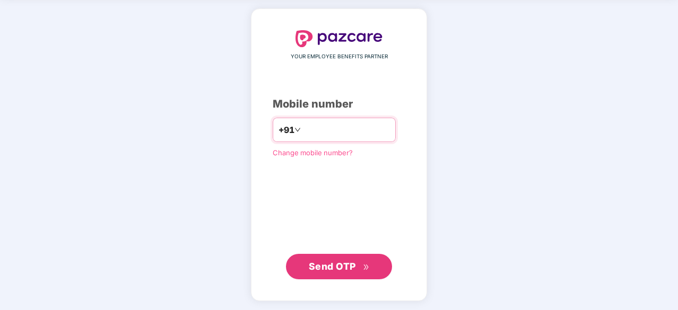
type input "**********"
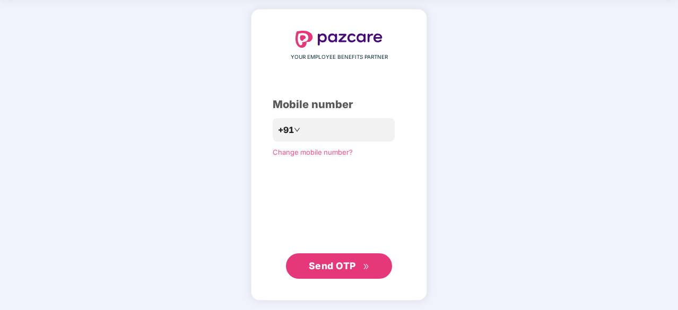
click at [339, 271] on span "Send OTP" at bounding box center [339, 266] width 61 height 15
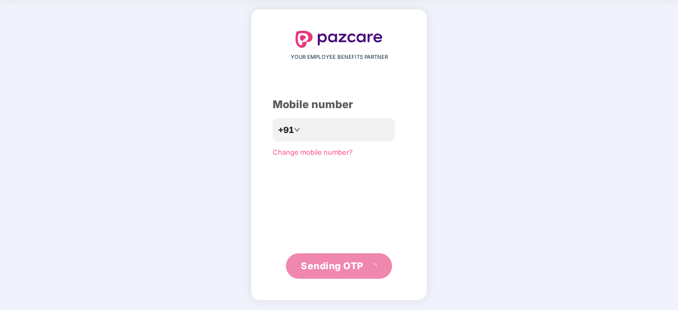
scroll to position [35, 0]
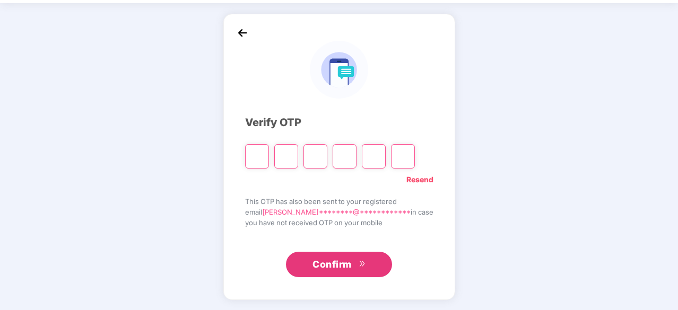
type input "*"
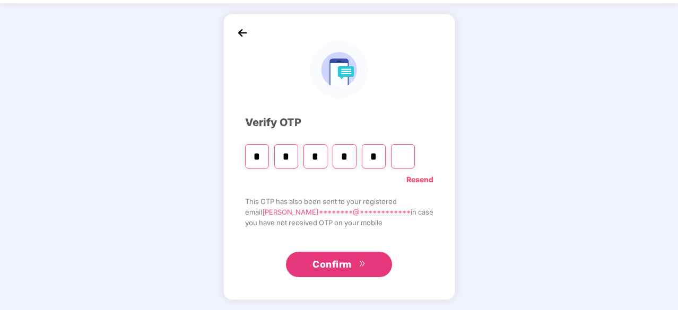
type input "*"
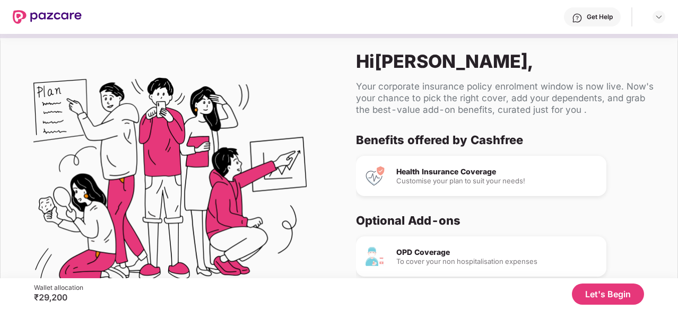
scroll to position [100, 0]
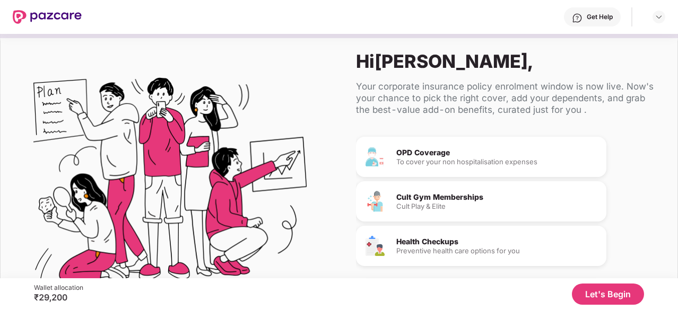
click at [606, 287] on button "Let's Begin" at bounding box center [608, 294] width 72 height 21
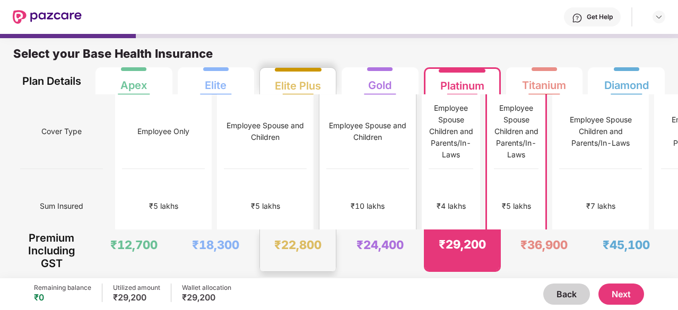
click at [326, 154] on div "Employee Spouse and Children" at bounding box center [367, 131] width 83 height 75
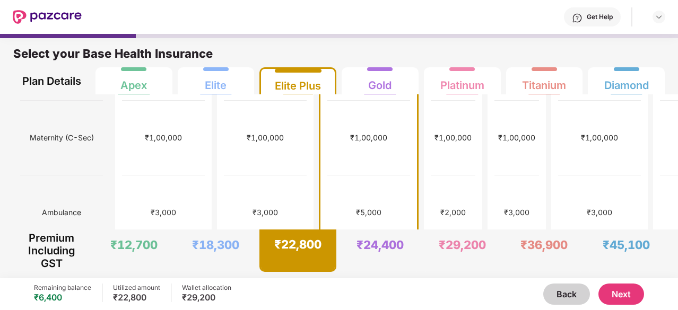
scroll to position [443, 0]
click at [360, 281] on div "+/-6" at bounding box center [368, 287] width 17 height 12
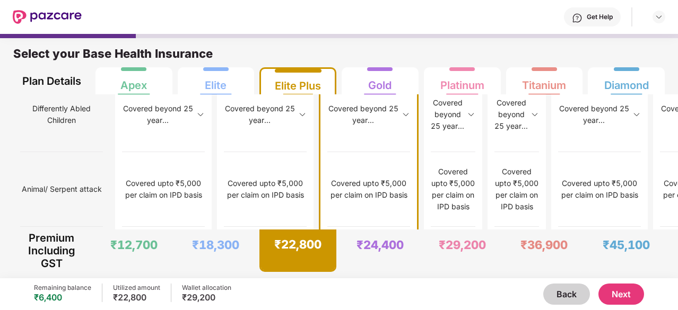
scroll to position [5, 0]
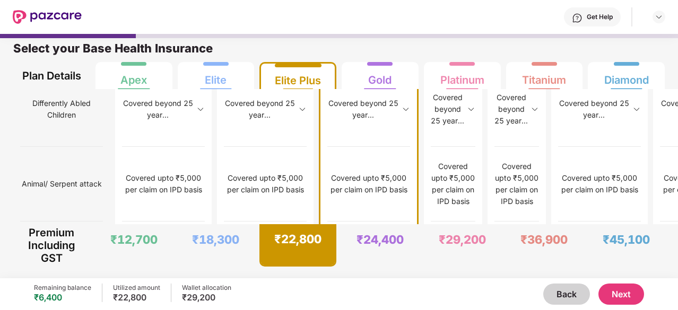
click at [627, 286] on button "Next" at bounding box center [621, 294] width 46 height 21
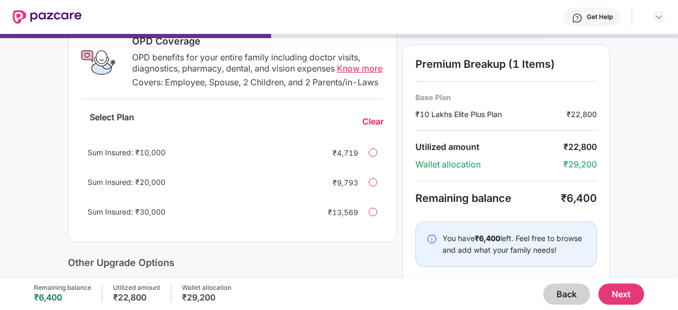
scroll to position [183, 0]
click at [365, 158] on div "Sum Insured: ₹10,000 ₹4,719" at bounding box center [232, 151] width 302 height 25
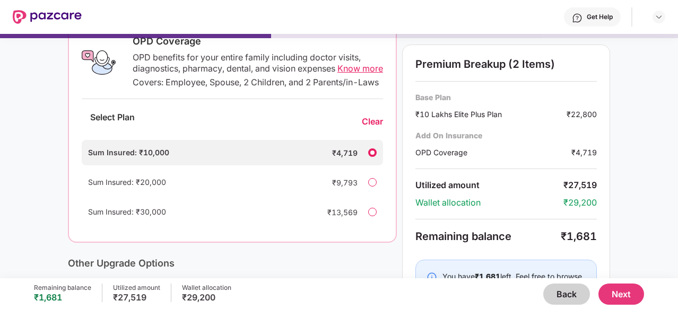
scroll to position [184, 0]
click at [365, 158] on div "Sum Insured: ₹10,000 ₹4,719" at bounding box center [232, 151] width 301 height 25
click at [370, 127] on div "Clear" at bounding box center [372, 121] width 21 height 11
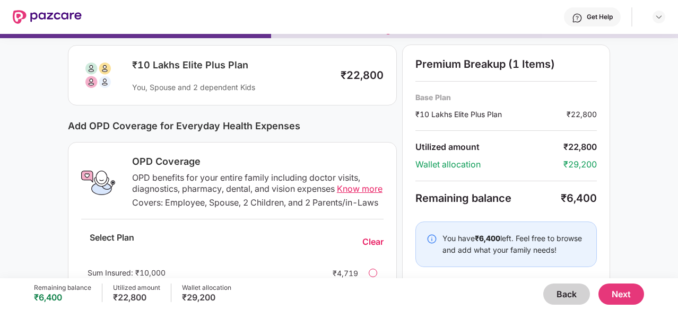
scroll to position [0, 0]
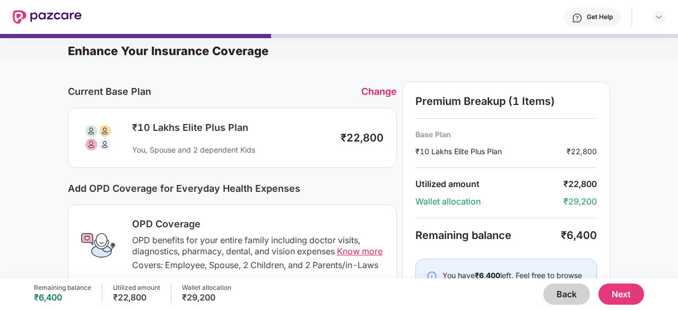
click at [377, 92] on div "Change" at bounding box center [379, 91] width 36 height 11
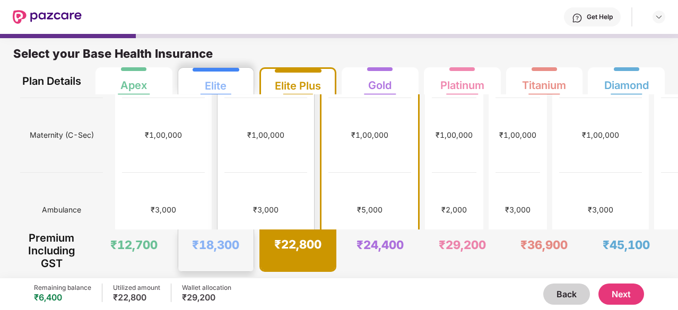
scroll to position [448, 0]
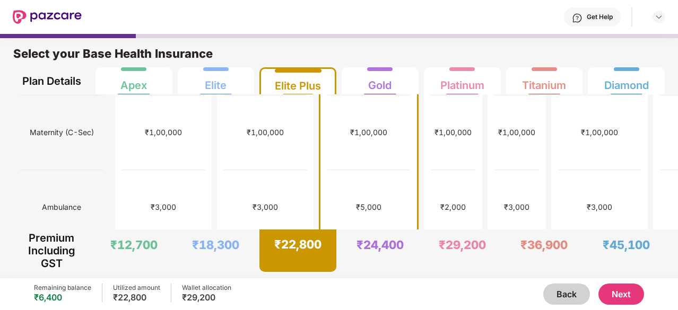
click at [610, 289] on button "Next" at bounding box center [621, 294] width 46 height 21
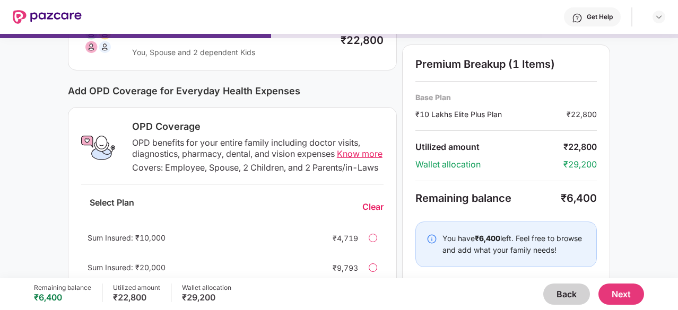
scroll to position [97, 0]
click at [355, 154] on span "Know more" at bounding box center [360, 155] width 46 height 11
click at [633, 299] on button "Next" at bounding box center [621, 294] width 46 height 21
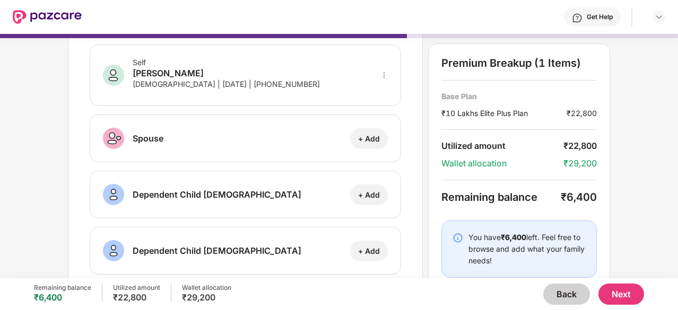
scroll to position [65, 0]
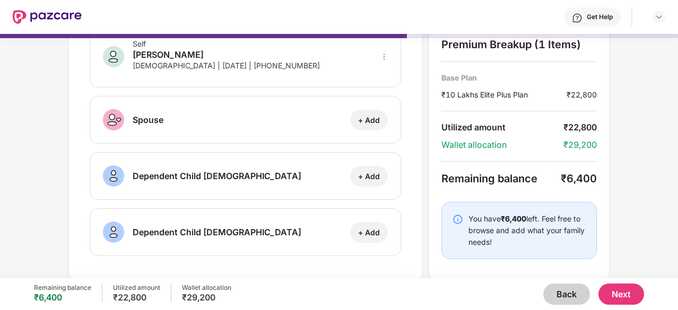
click at [615, 295] on button "Next" at bounding box center [621, 294] width 46 height 21
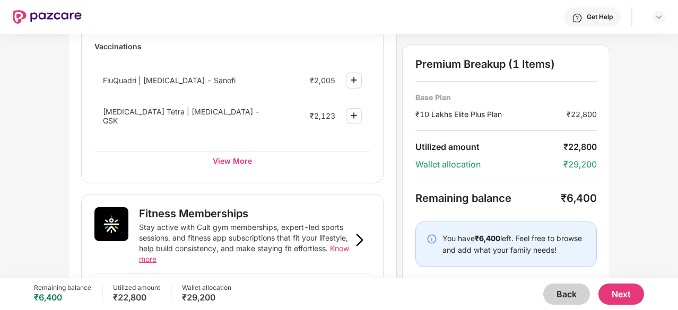
scroll to position [249, 0]
click at [360, 233] on img at bounding box center [359, 239] width 13 height 13
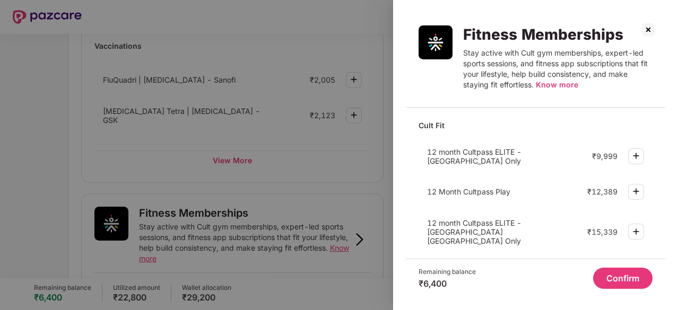
scroll to position [57, 0]
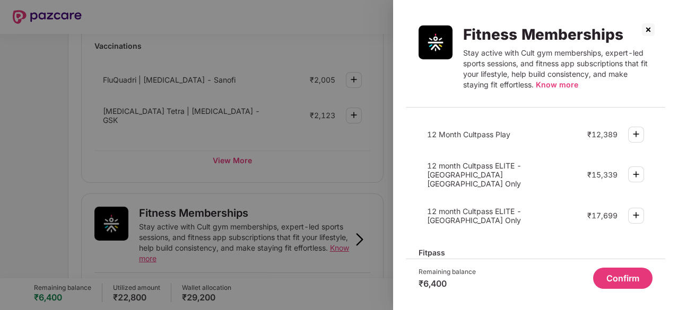
click at [650, 27] on img at bounding box center [648, 29] width 17 height 17
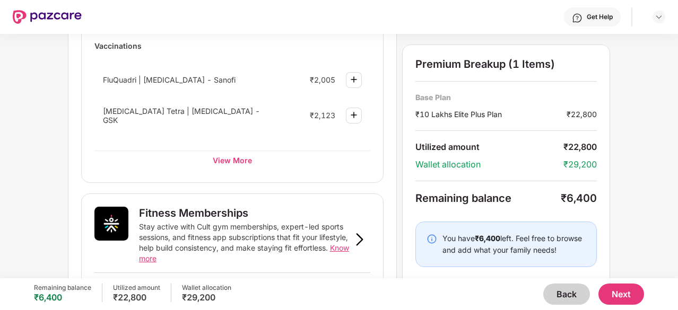
click at [615, 296] on button "Next" at bounding box center [621, 294] width 46 height 21
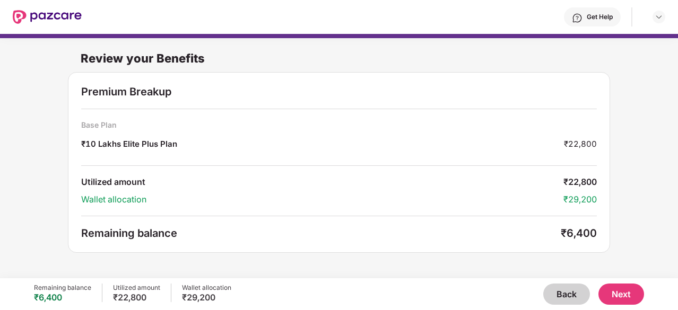
click at [632, 298] on button "Next" at bounding box center [621, 294] width 46 height 21
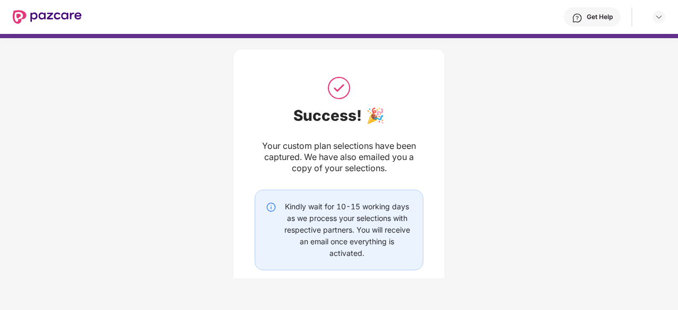
click at [40, 21] on img at bounding box center [47, 17] width 69 height 14
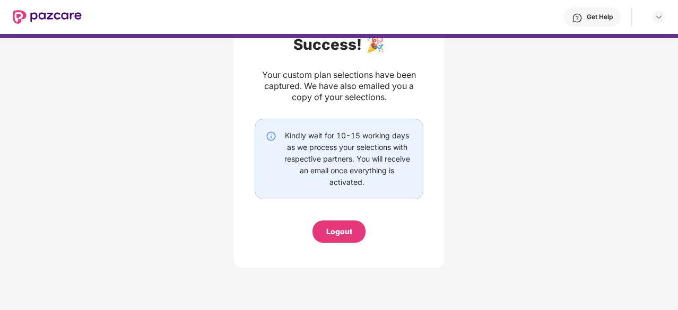
click at [339, 231] on div "Logout" at bounding box center [339, 232] width 26 height 12
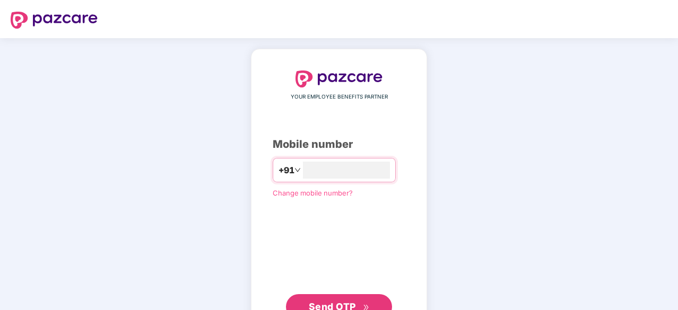
type input "**********"
click at [339, 304] on span "Send OTP" at bounding box center [332, 305] width 47 height 11
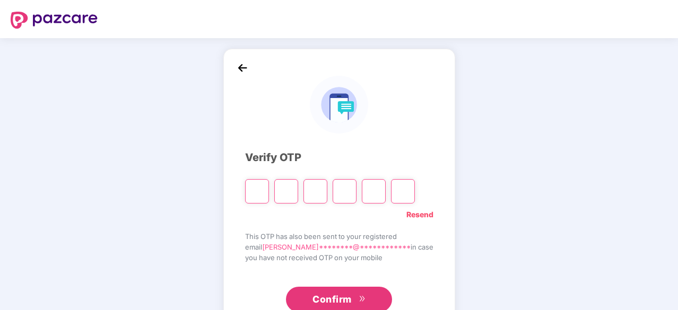
type input "*"
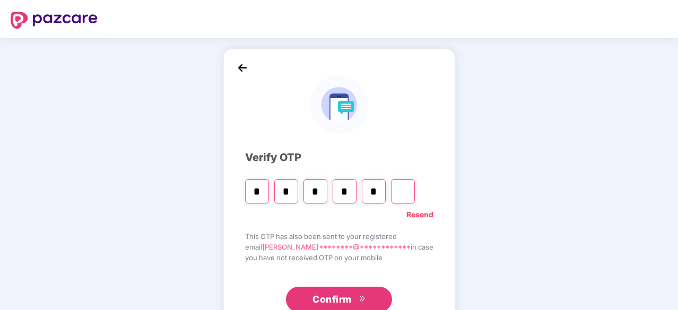
type input "*"
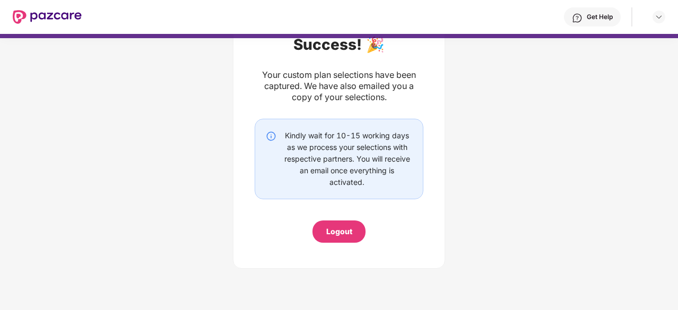
scroll to position [0, 0]
